Goal: Task Accomplishment & Management: Manage account settings

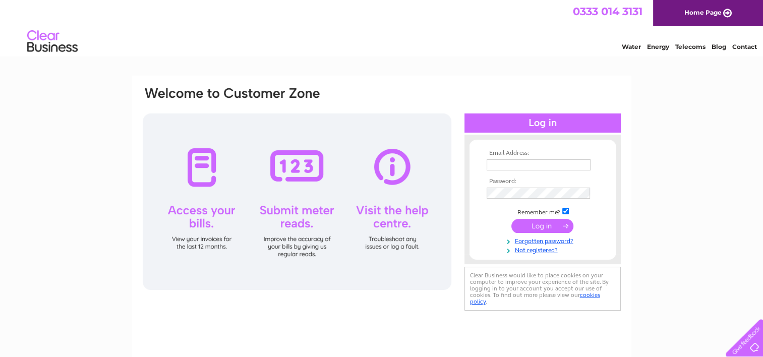
type input "[EMAIL_ADDRESS][DOMAIN_NAME]"
click at [191, 160] on div at bounding box center [297, 201] width 309 height 176
click at [548, 228] on input "submit" at bounding box center [542, 226] width 62 height 14
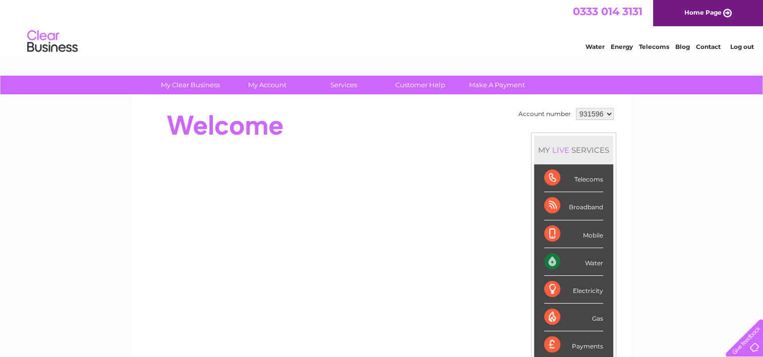
click at [583, 258] on div "Water" at bounding box center [573, 262] width 59 height 28
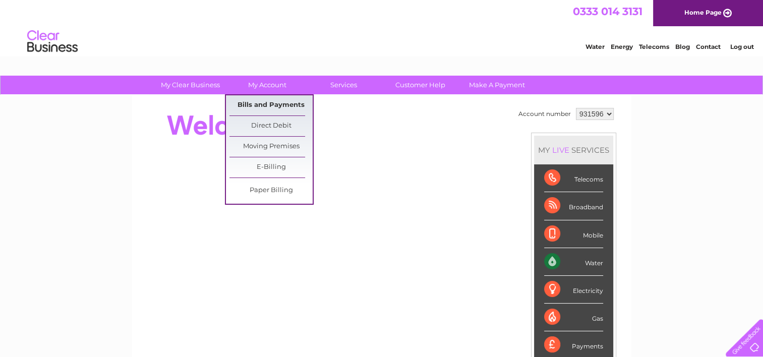
click at [268, 103] on link "Bills and Payments" at bounding box center [270, 105] width 83 height 20
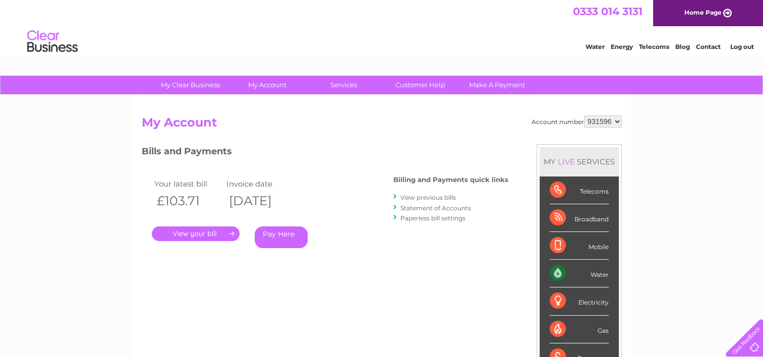
click at [423, 198] on link "View previous bills" at bounding box center [427, 198] width 55 height 8
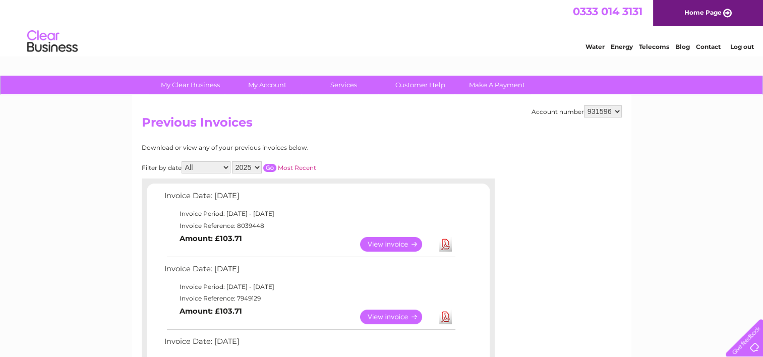
click at [380, 245] on link "View" at bounding box center [397, 244] width 74 height 15
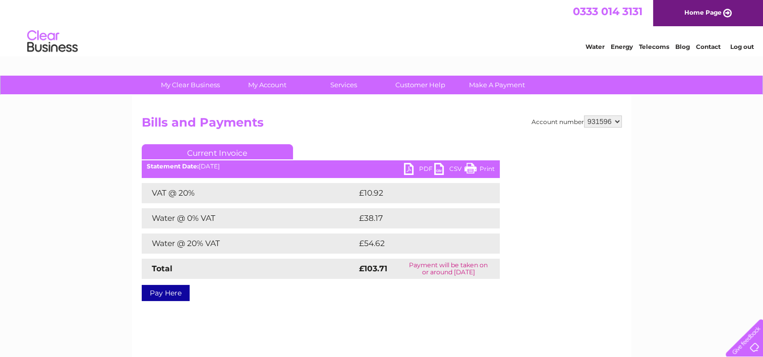
click at [488, 164] on link "Print" at bounding box center [479, 170] width 30 height 15
